Goal: Transaction & Acquisition: Purchase product/service

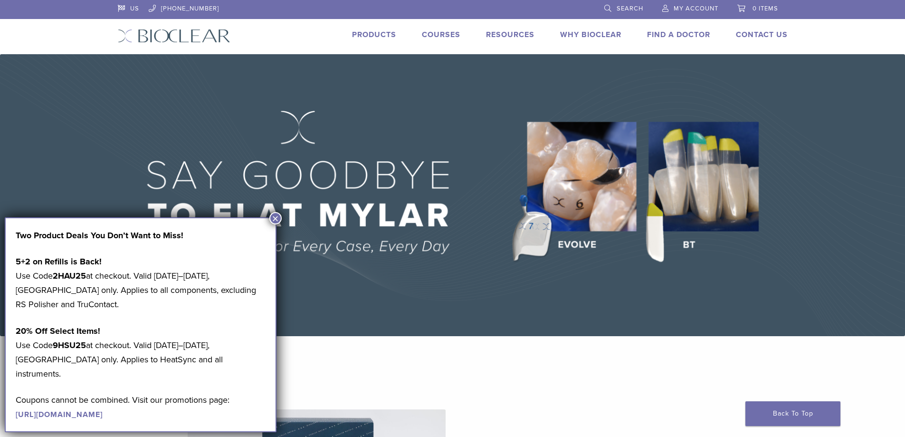
click at [378, 34] on link "Products" at bounding box center [374, 35] width 44 height 10
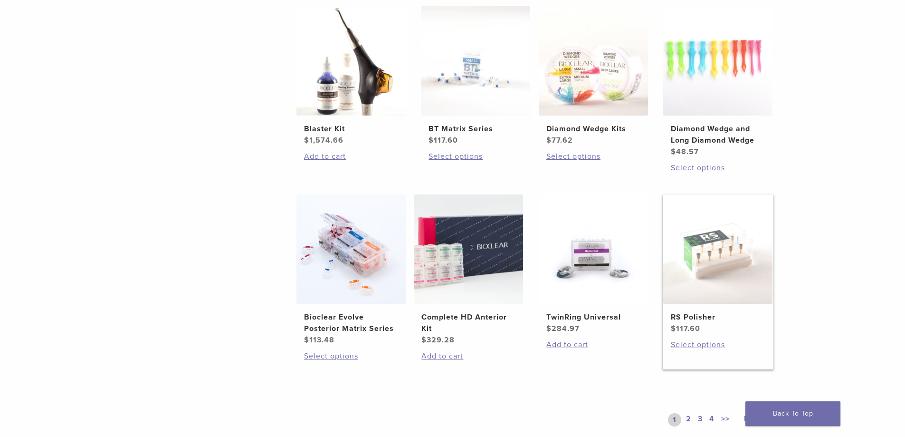
scroll to position [618, 0]
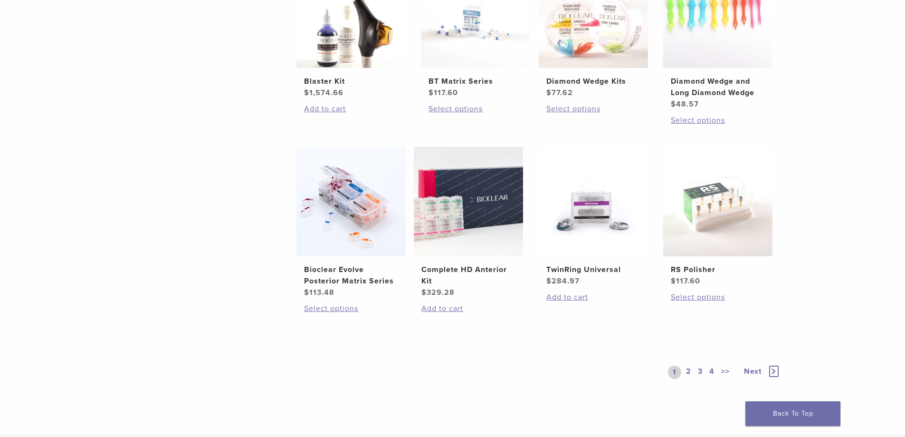
click at [687, 371] on link "2" at bounding box center [688, 371] width 9 height 13
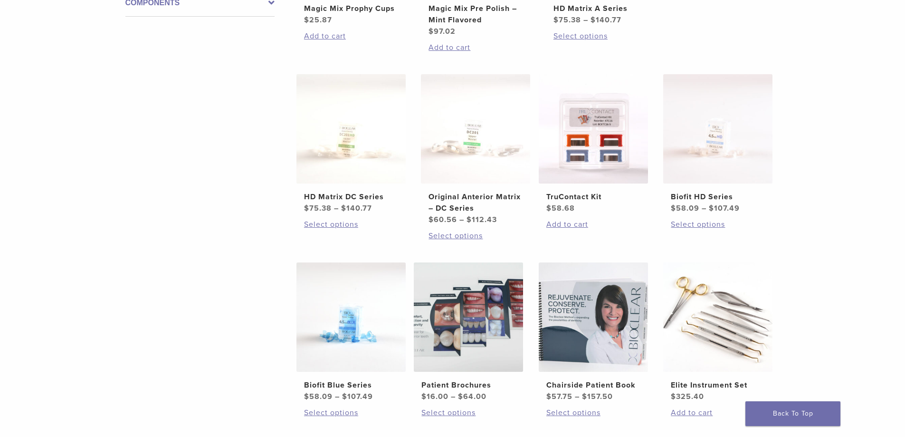
scroll to position [618, 0]
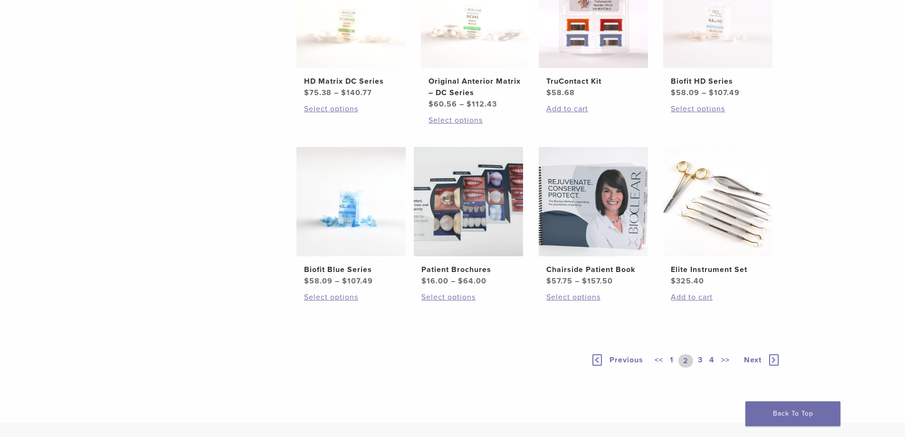
click at [672, 361] on link "1" at bounding box center [672, 360] width 8 height 13
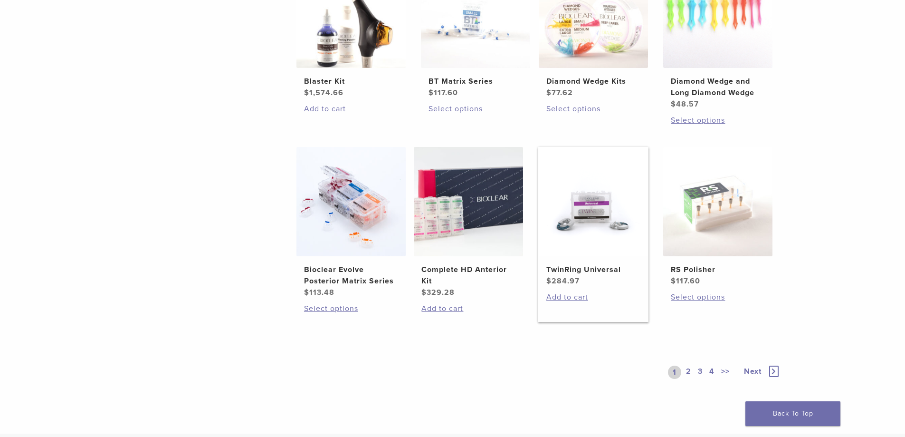
click at [577, 271] on h2 "TwinRing Universal" at bounding box center [593, 269] width 94 height 11
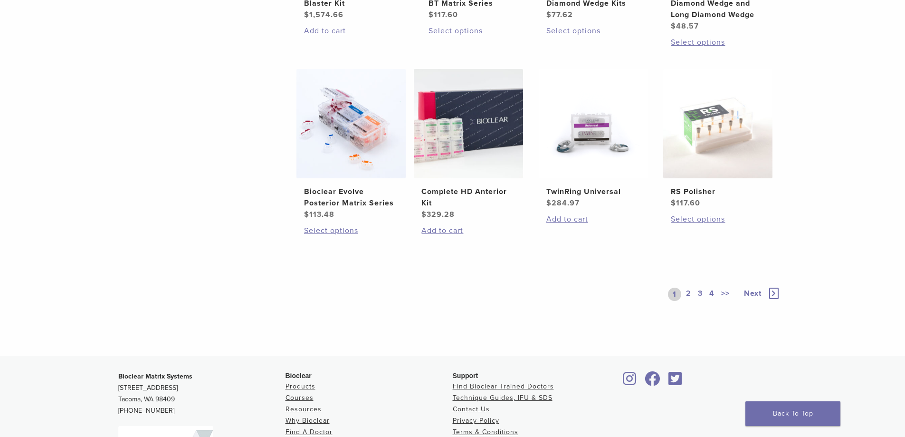
scroll to position [713, 0]
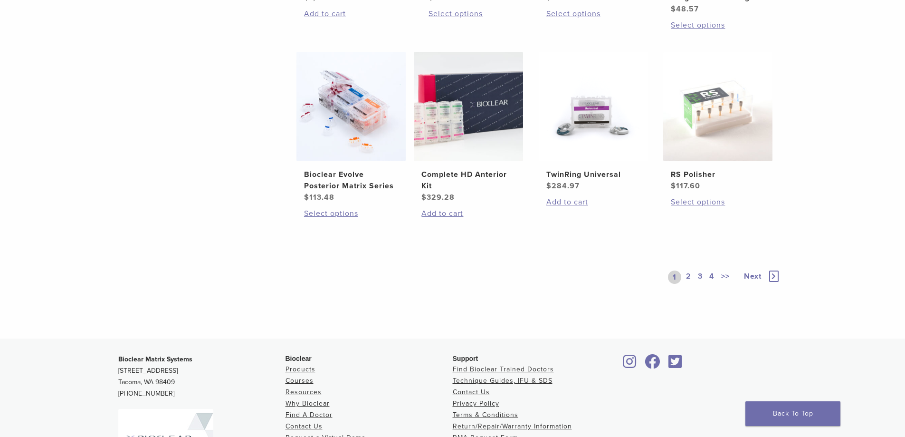
click at [687, 274] on link "2" at bounding box center [688, 276] width 9 height 13
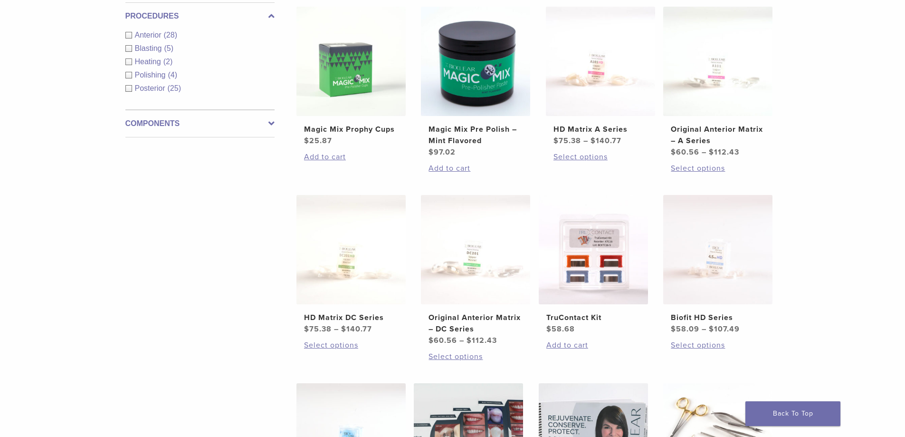
scroll to position [380, 0]
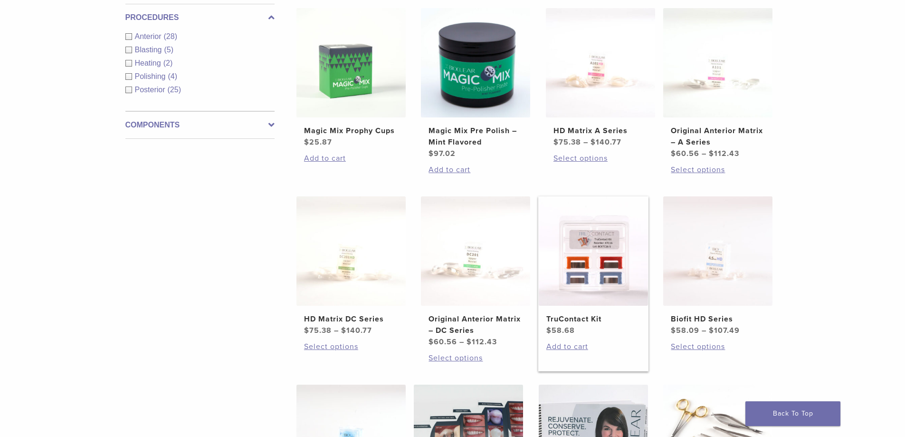
click at [580, 268] on img at bounding box center [593, 250] width 109 height 109
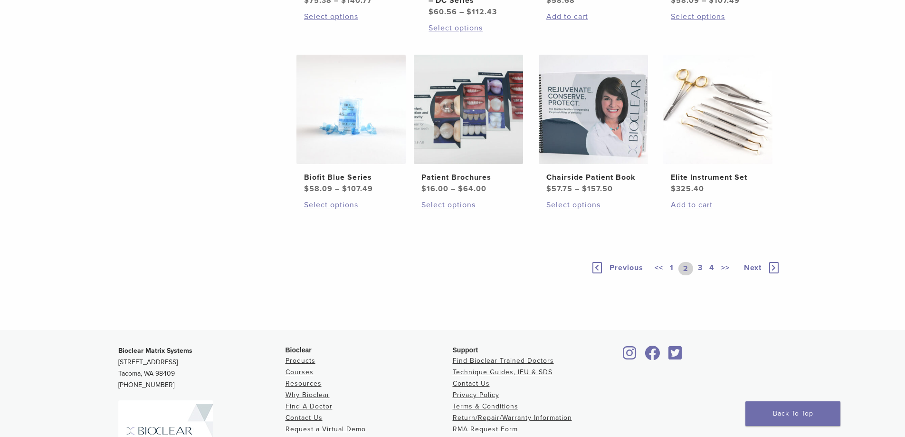
scroll to position [713, 0]
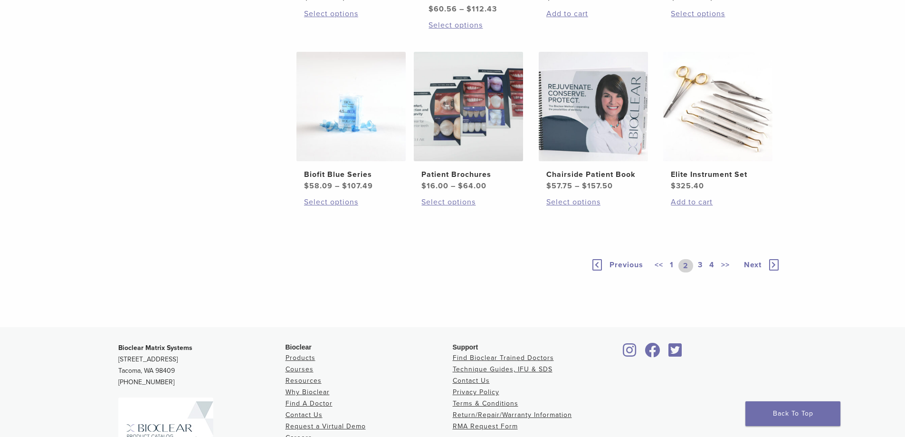
click at [701, 265] on link "3" at bounding box center [700, 265] width 9 height 13
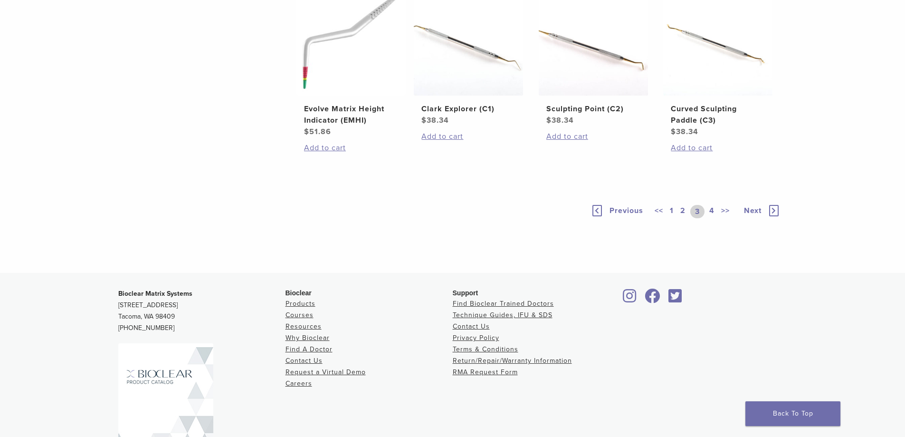
scroll to position [760, 0]
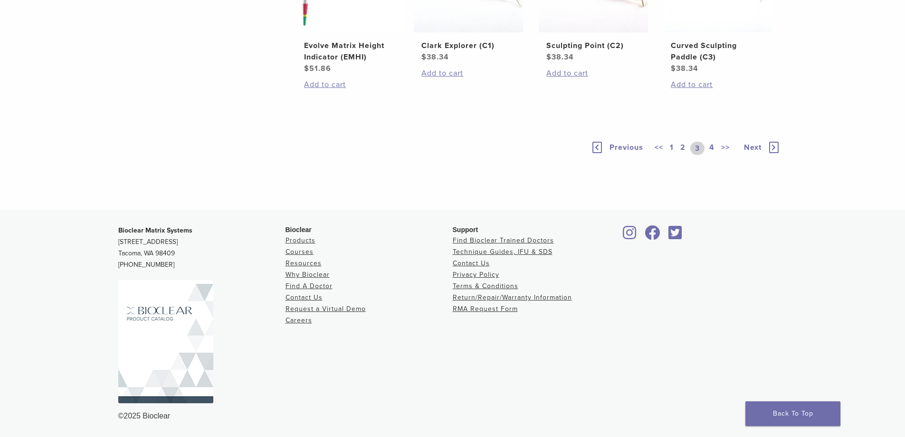
click at [712, 155] on link "4" at bounding box center [711, 148] width 9 height 13
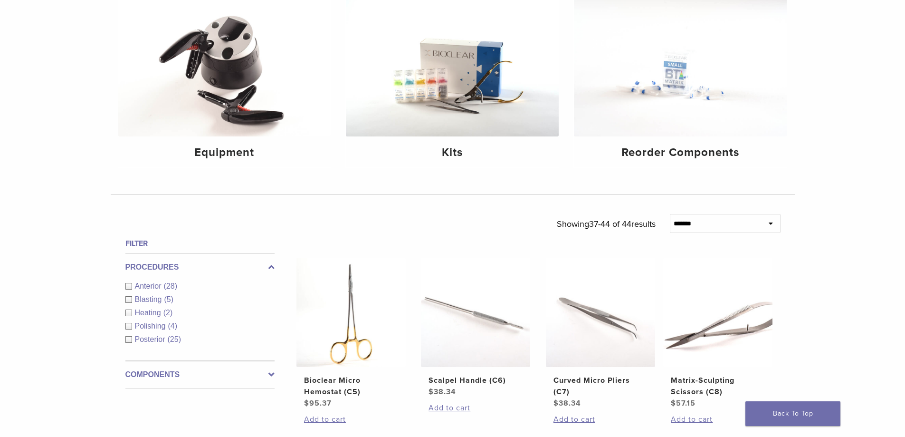
scroll to position [416, 0]
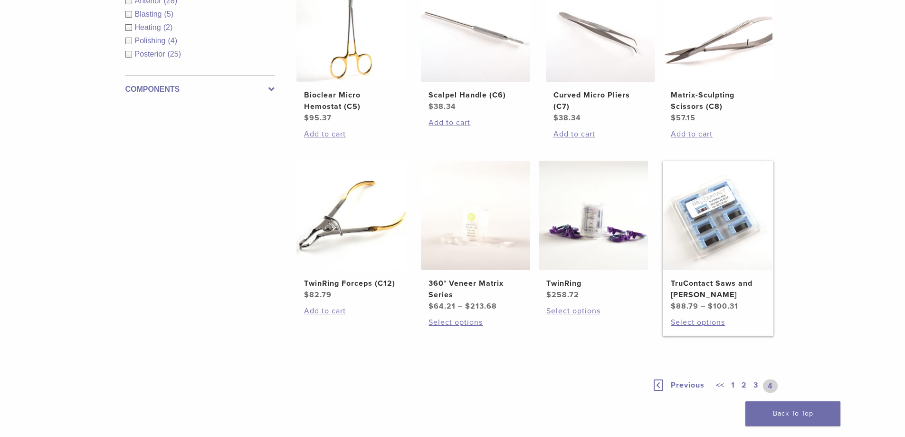
click at [691, 284] on h2 "TruContact Saws and Sanders" at bounding box center [718, 288] width 94 height 23
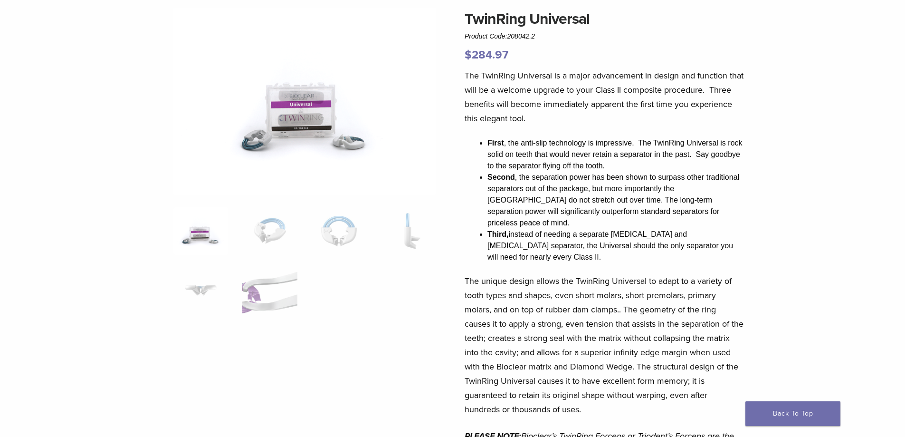
scroll to position [95, 0]
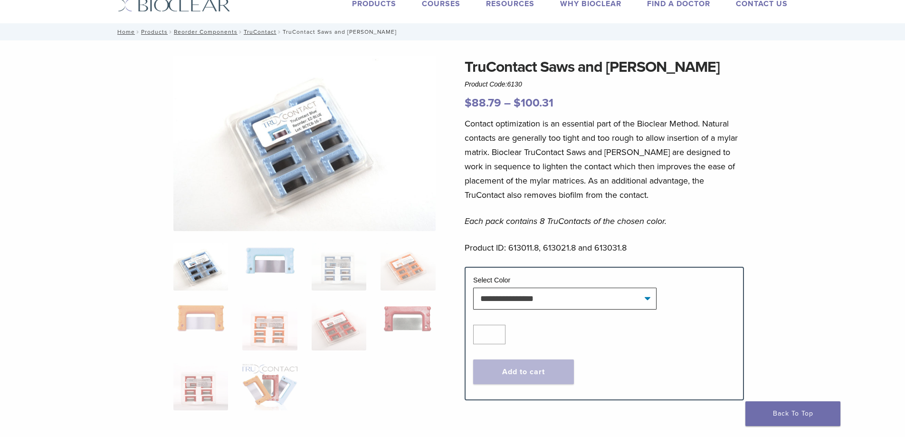
scroll to position [48, 0]
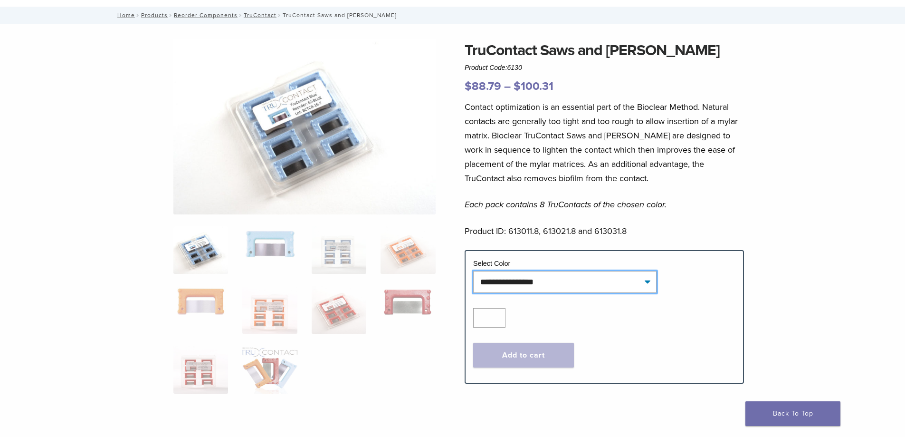
click at [551, 289] on select "**********" at bounding box center [564, 282] width 183 height 22
click at [473, 271] on select "**********" at bounding box center [564, 282] width 183 height 22
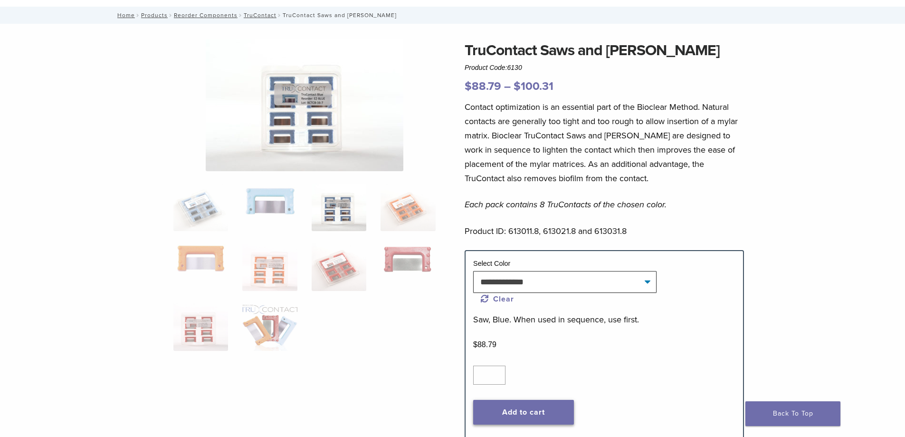
click at [527, 410] on button "Add to cart" at bounding box center [523, 412] width 101 height 25
click at [486, 278] on select "**********" at bounding box center [564, 282] width 183 height 22
click at [473, 271] on select "**********" at bounding box center [564, 282] width 183 height 22
select select "******"
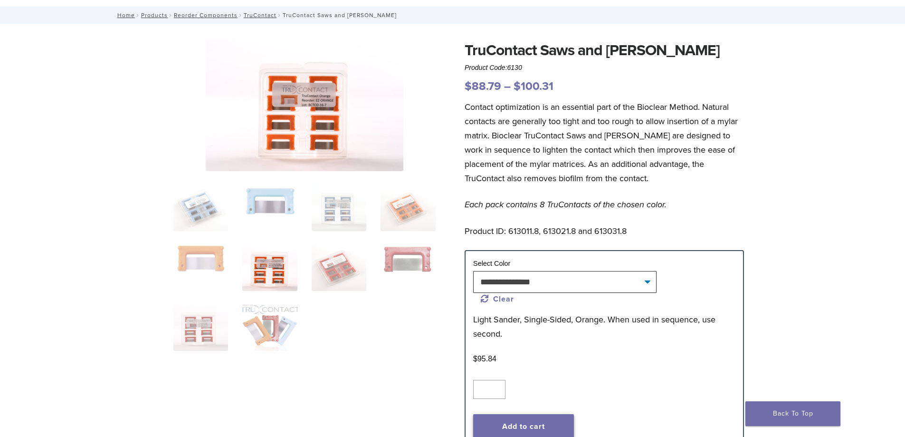
click at [508, 424] on button "Add to cart" at bounding box center [523, 426] width 101 height 25
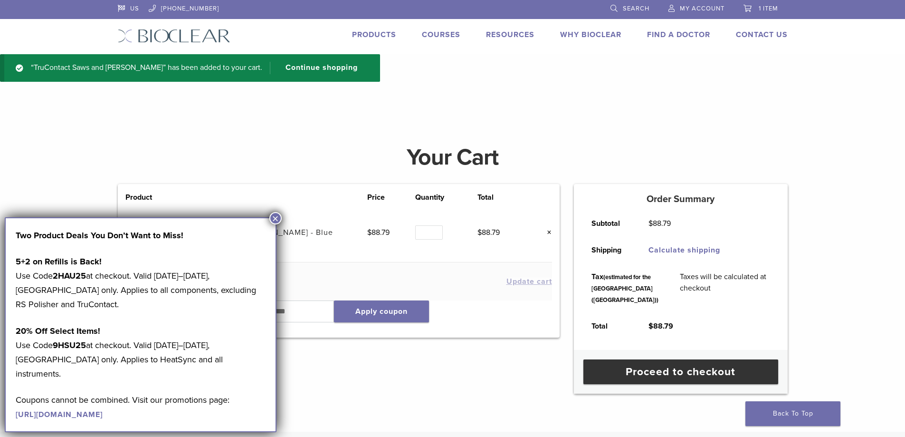
click at [276, 218] on button "×" at bounding box center [275, 218] width 12 height 12
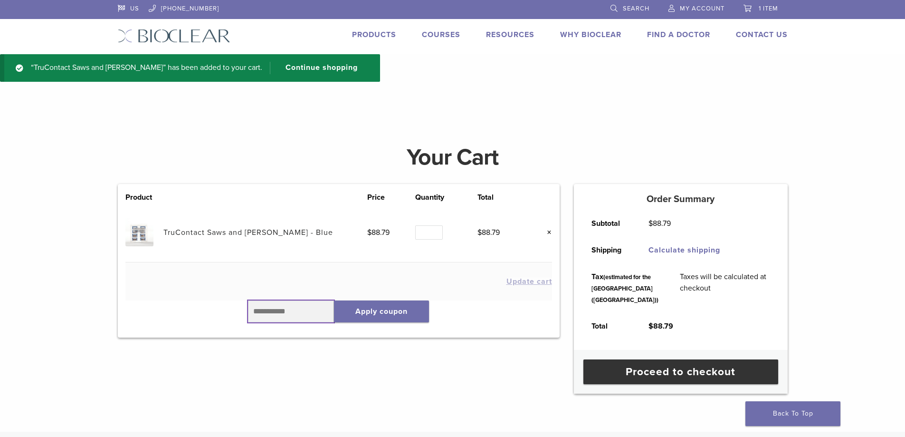
click at [274, 313] on input "text" at bounding box center [291, 311] width 86 height 22
type input "******"
click at [381, 309] on button "Apply coupon" at bounding box center [381, 311] width 95 height 22
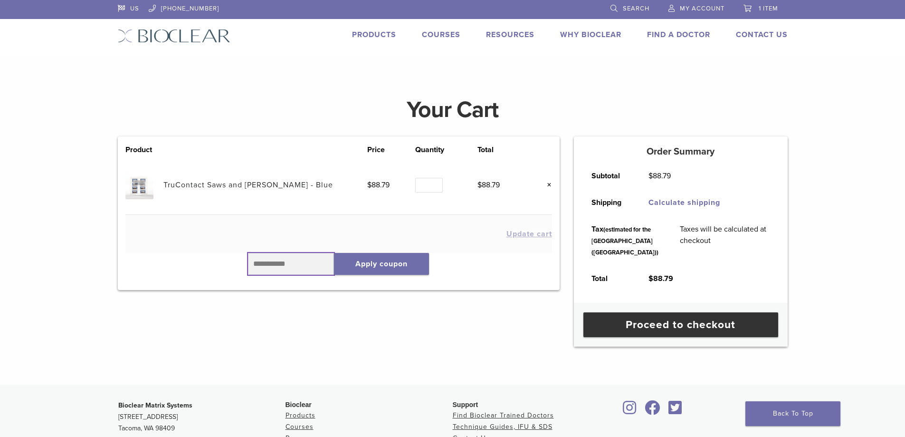
click at [292, 261] on input "text" at bounding box center [291, 264] width 86 height 22
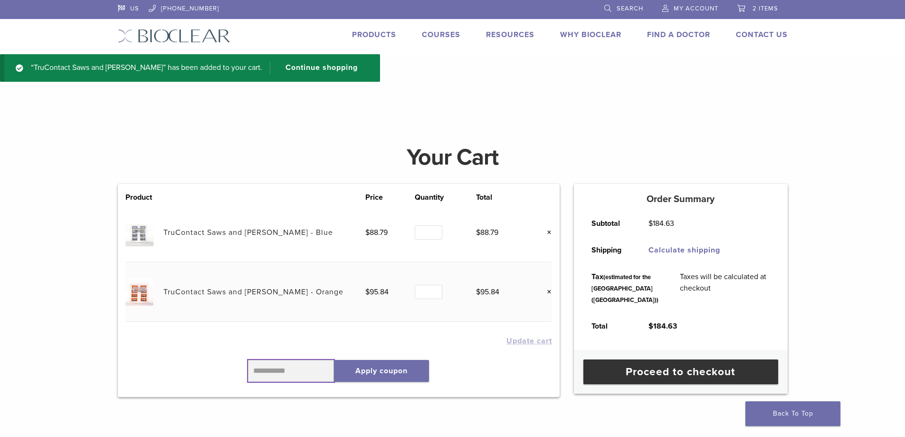
click at [291, 367] on input "text" at bounding box center [291, 371] width 86 height 22
